Goal: Task Accomplishment & Management: Use online tool/utility

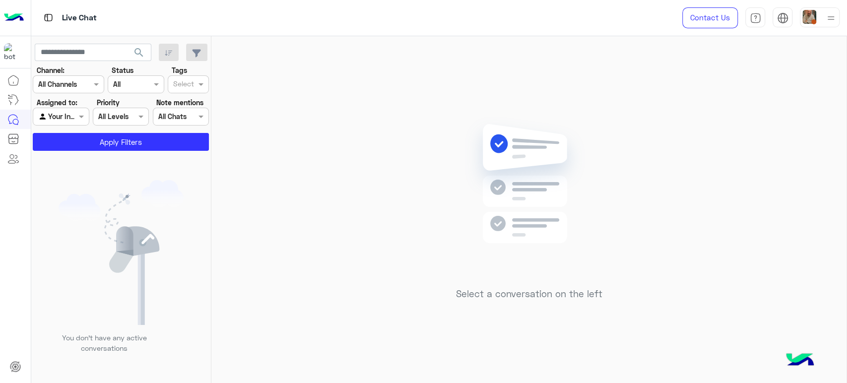
click at [827, 15] on img at bounding box center [831, 18] width 12 height 12
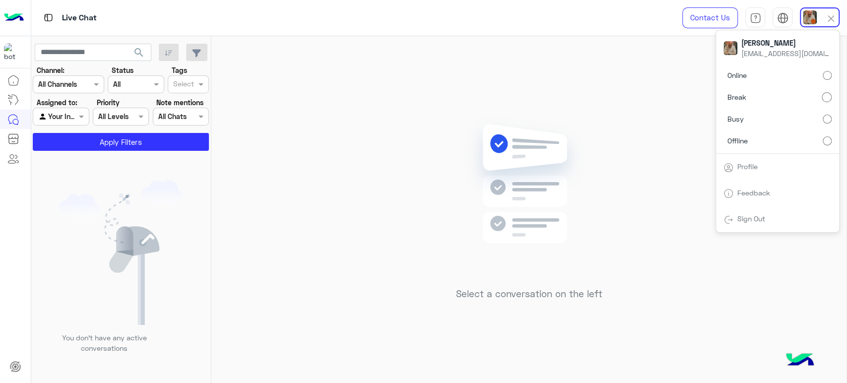
click at [807, 72] on label "Online" at bounding box center [778, 76] width 108 height 18
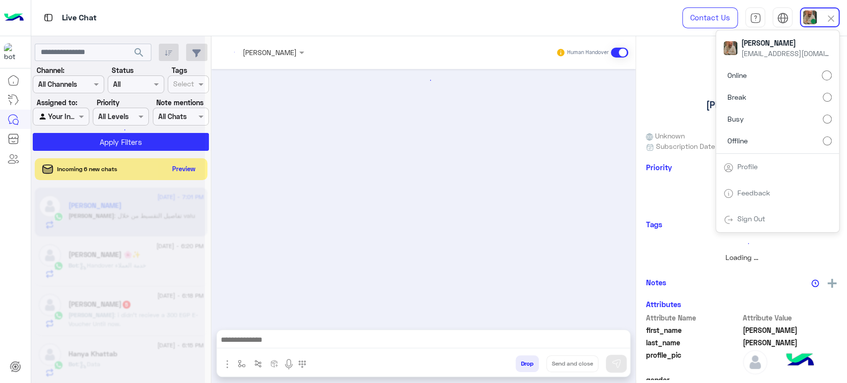
click at [810, 139] on label "Offline" at bounding box center [778, 141] width 108 height 18
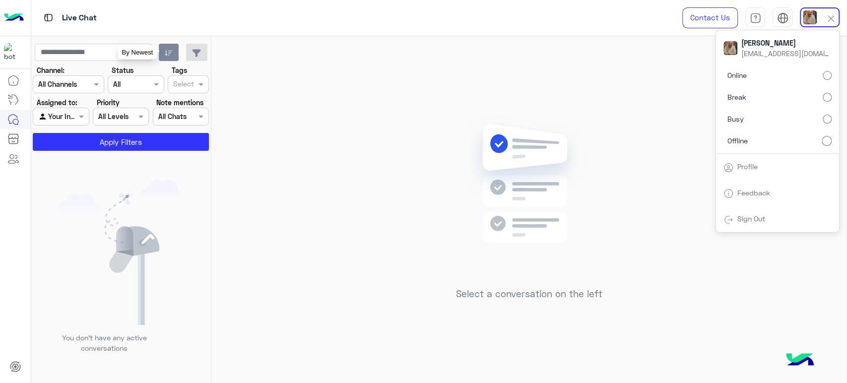
click at [171, 48] on button "button" at bounding box center [169, 53] width 20 height 18
